Goal: Check status

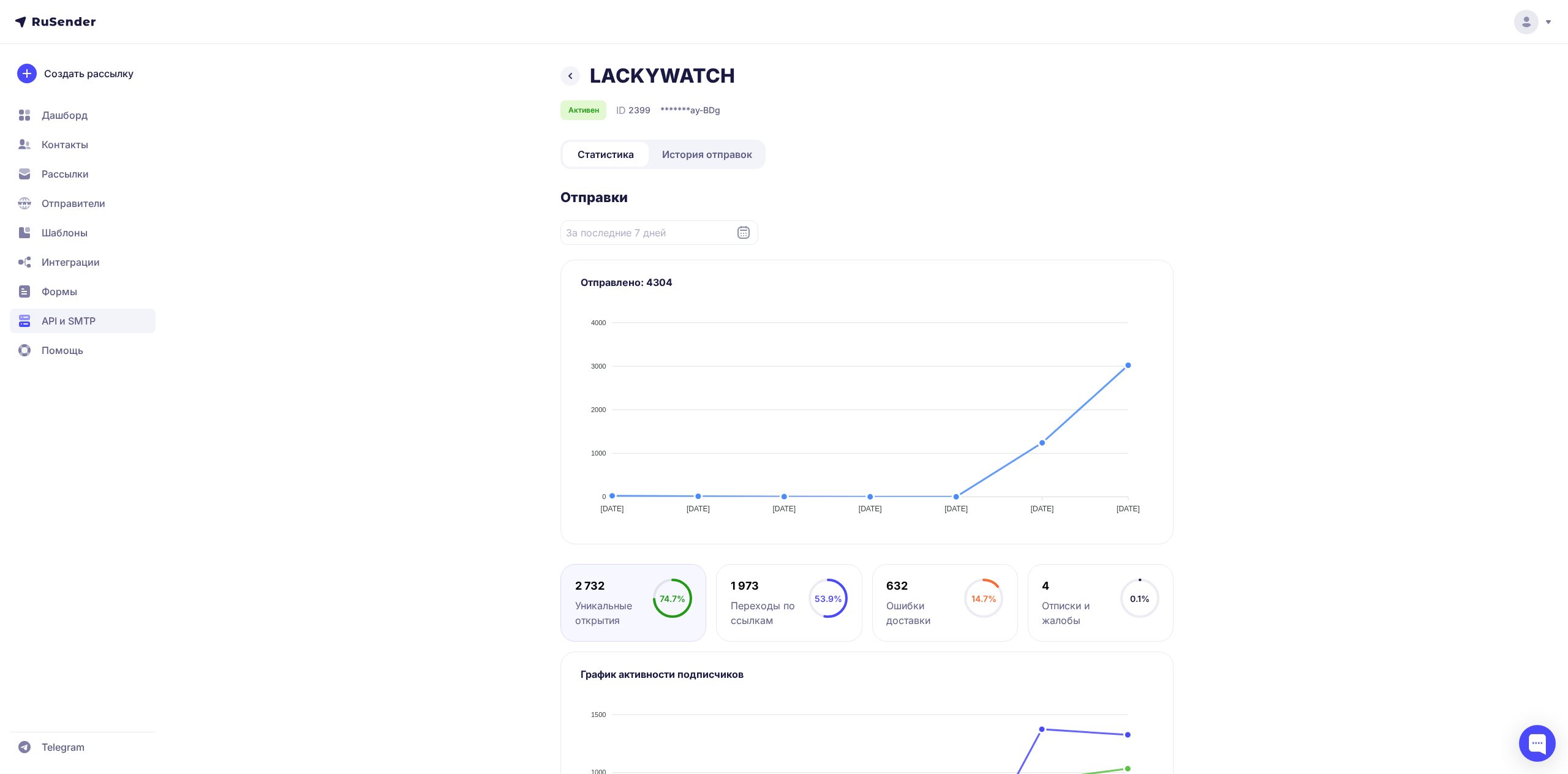
click at [687, 159] on span "История отправок" at bounding box center [707, 154] width 90 height 14
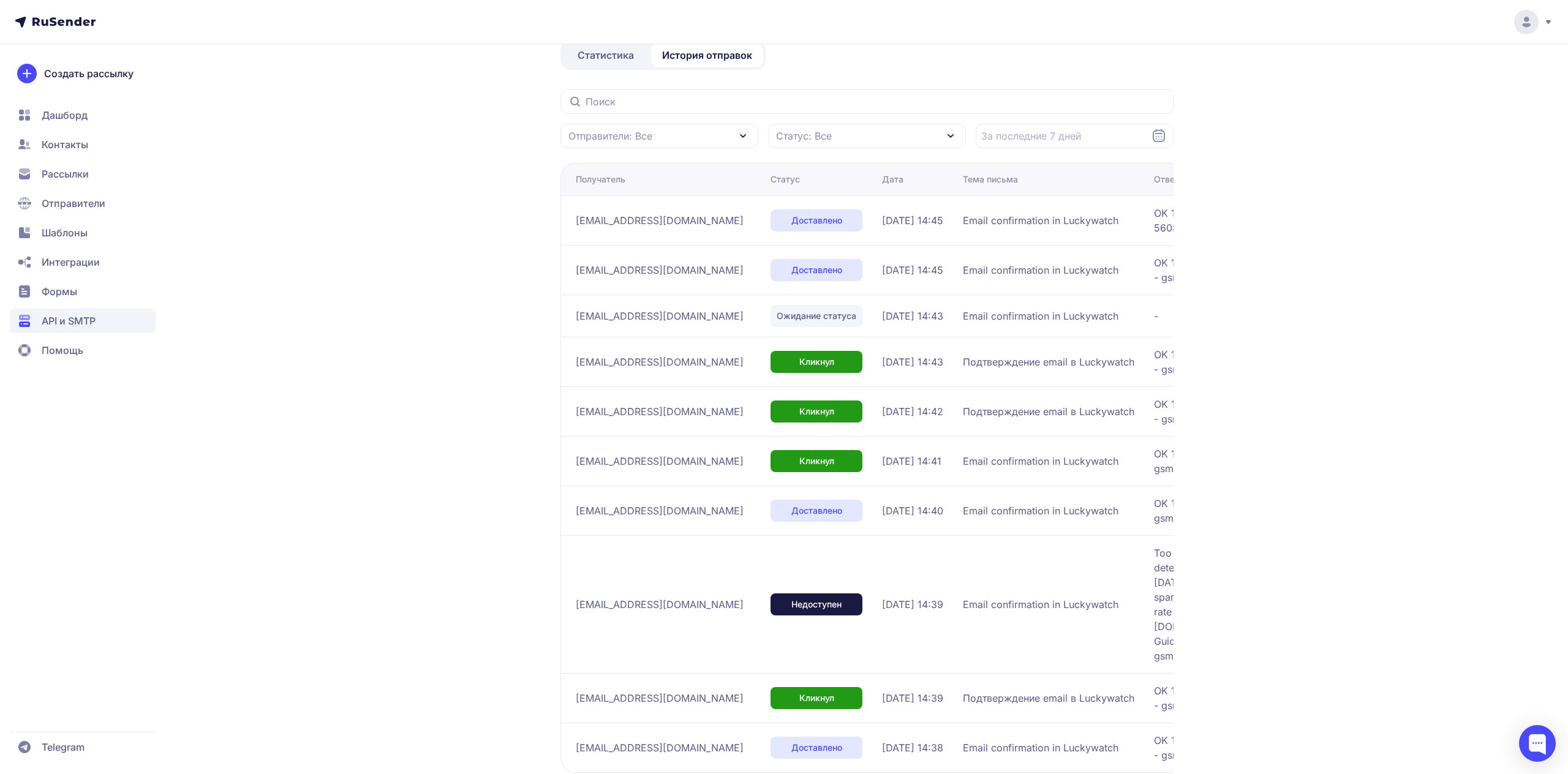
scroll to position [173, 0]
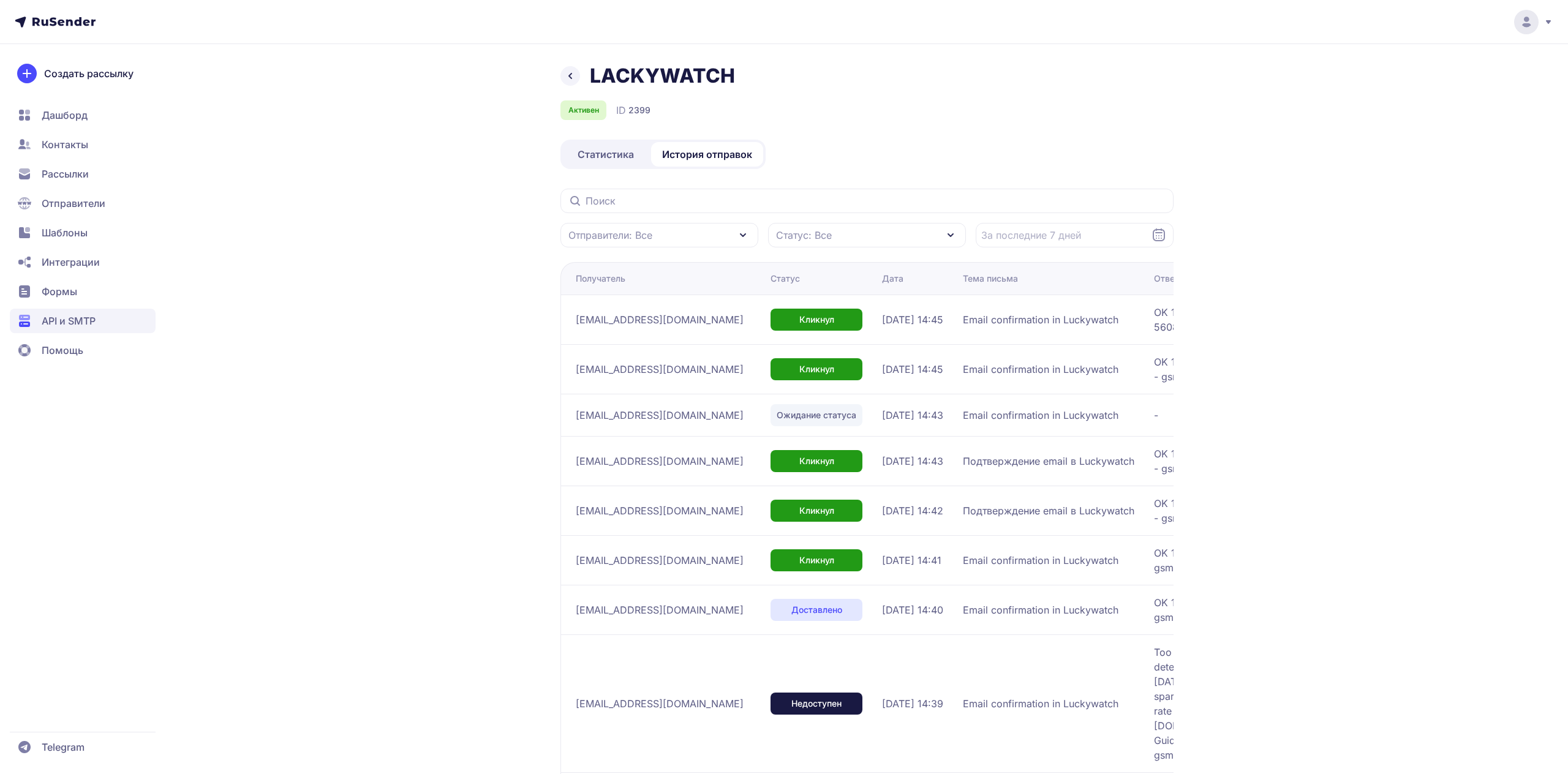
click at [1343, 146] on div "LACKYWATCH Активен ID 2399 Статистика История отправок Отправители: Все Статус:…" at bounding box center [784, 473] width 1568 height 946
click at [1232, 167] on div "LACKYWATCH Активен ID 2399 Статистика История отправок Отправители: Все Статус:…" at bounding box center [784, 473] width 1568 height 946
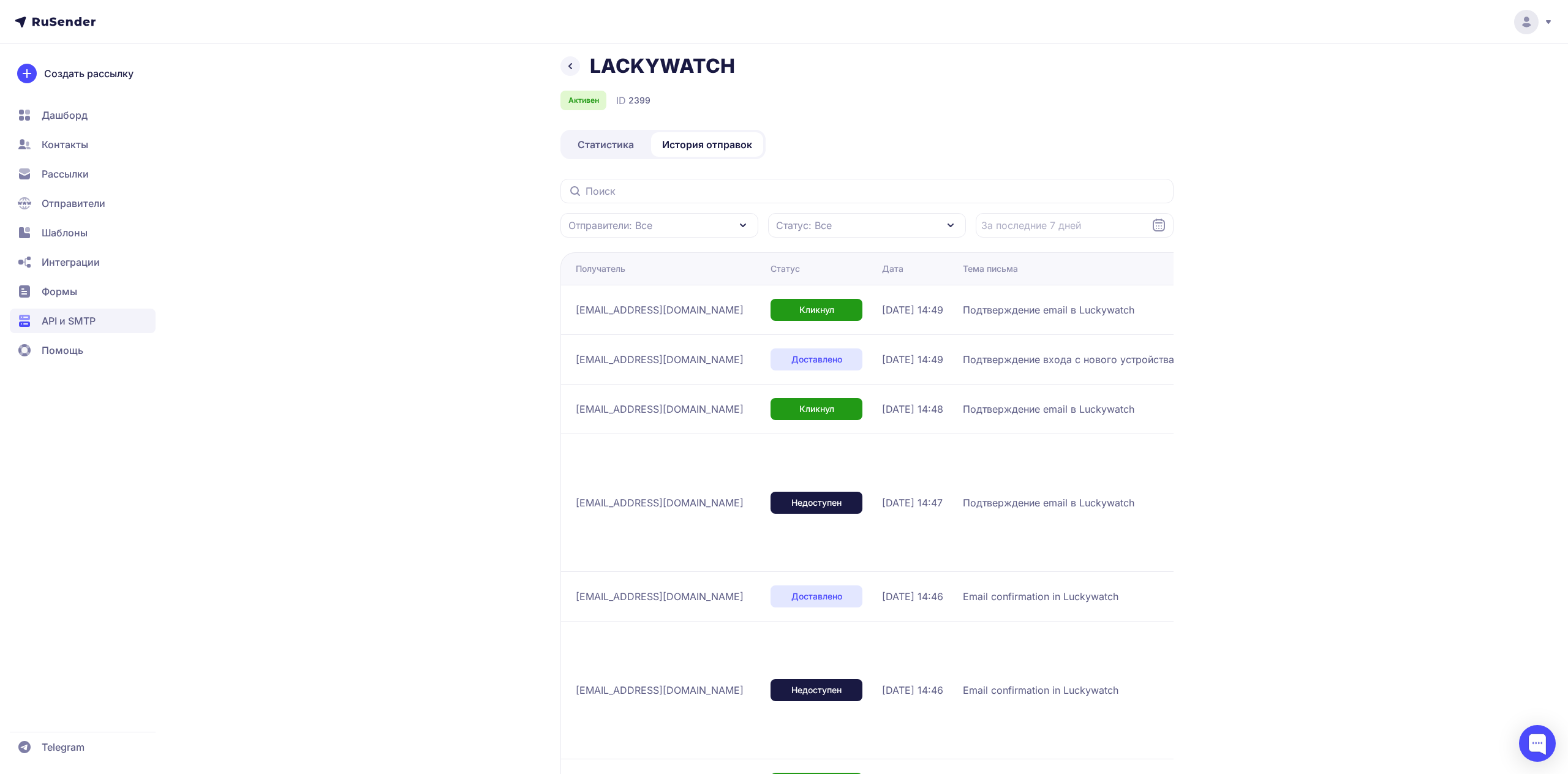
scroll to position [7, 0]
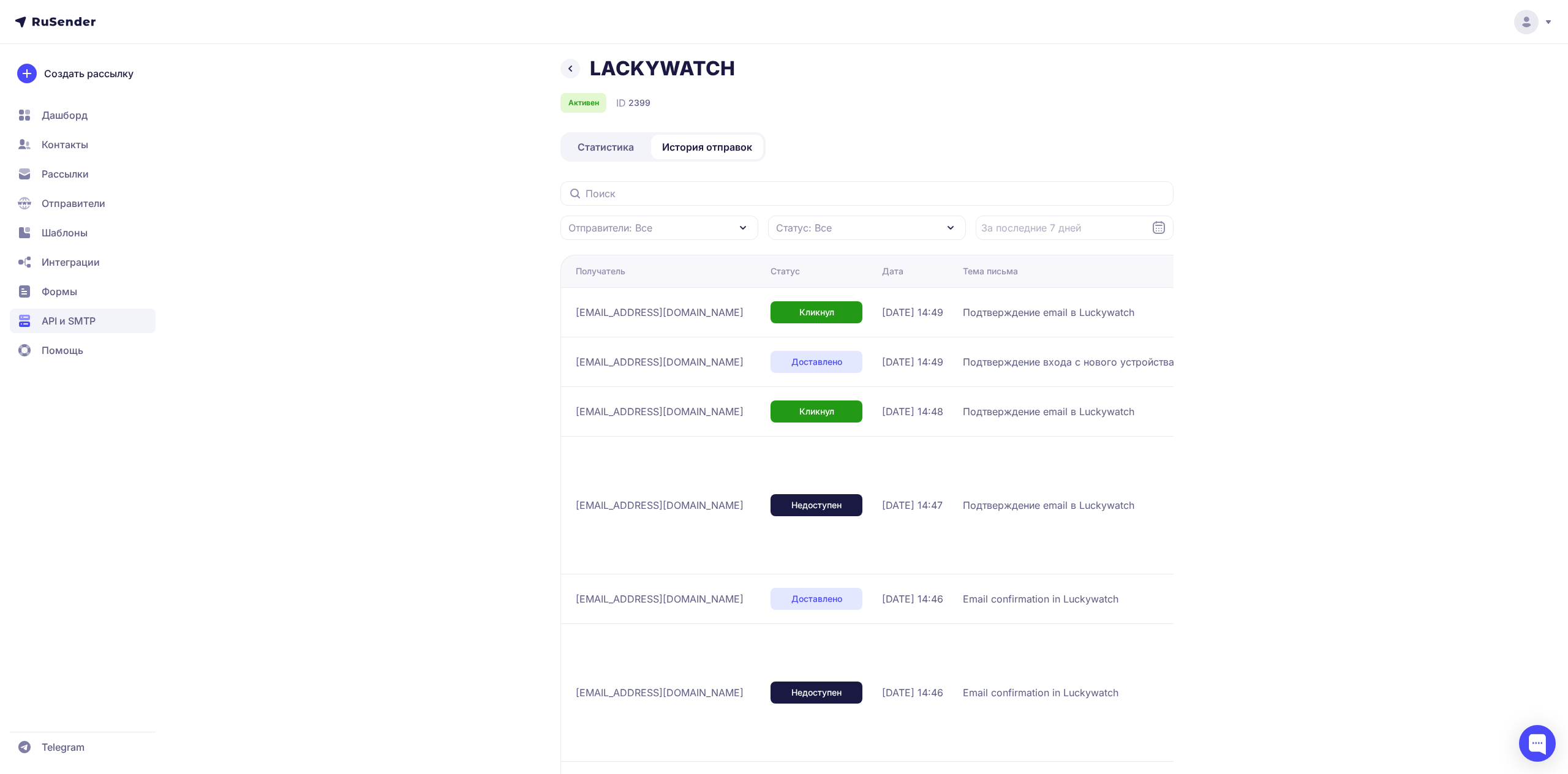
click at [581, 150] on span "Статистика" at bounding box center [605, 147] width 57 height 14
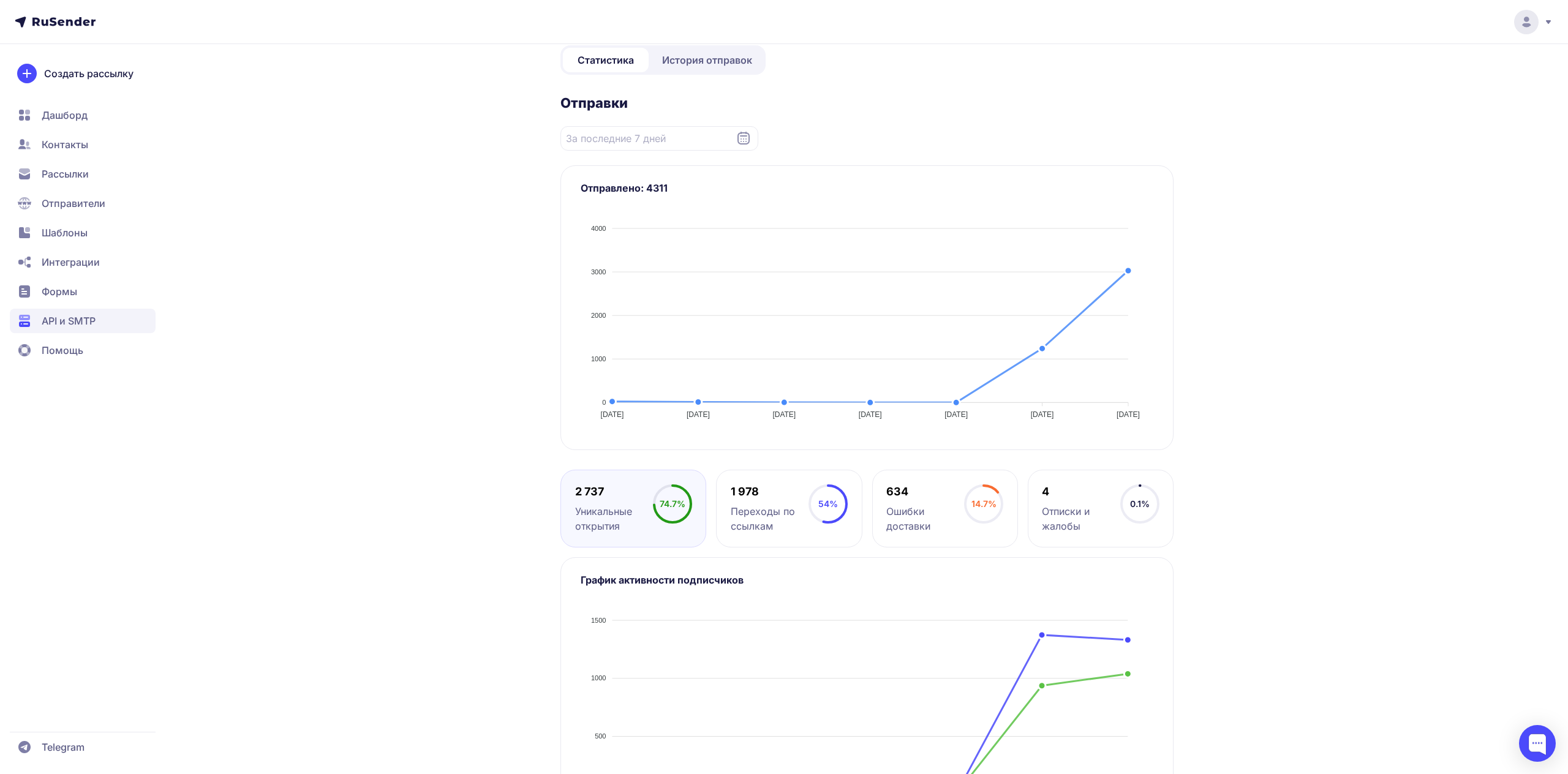
scroll to position [177, 0]
